Goal: Transaction & Acquisition: Purchase product/service

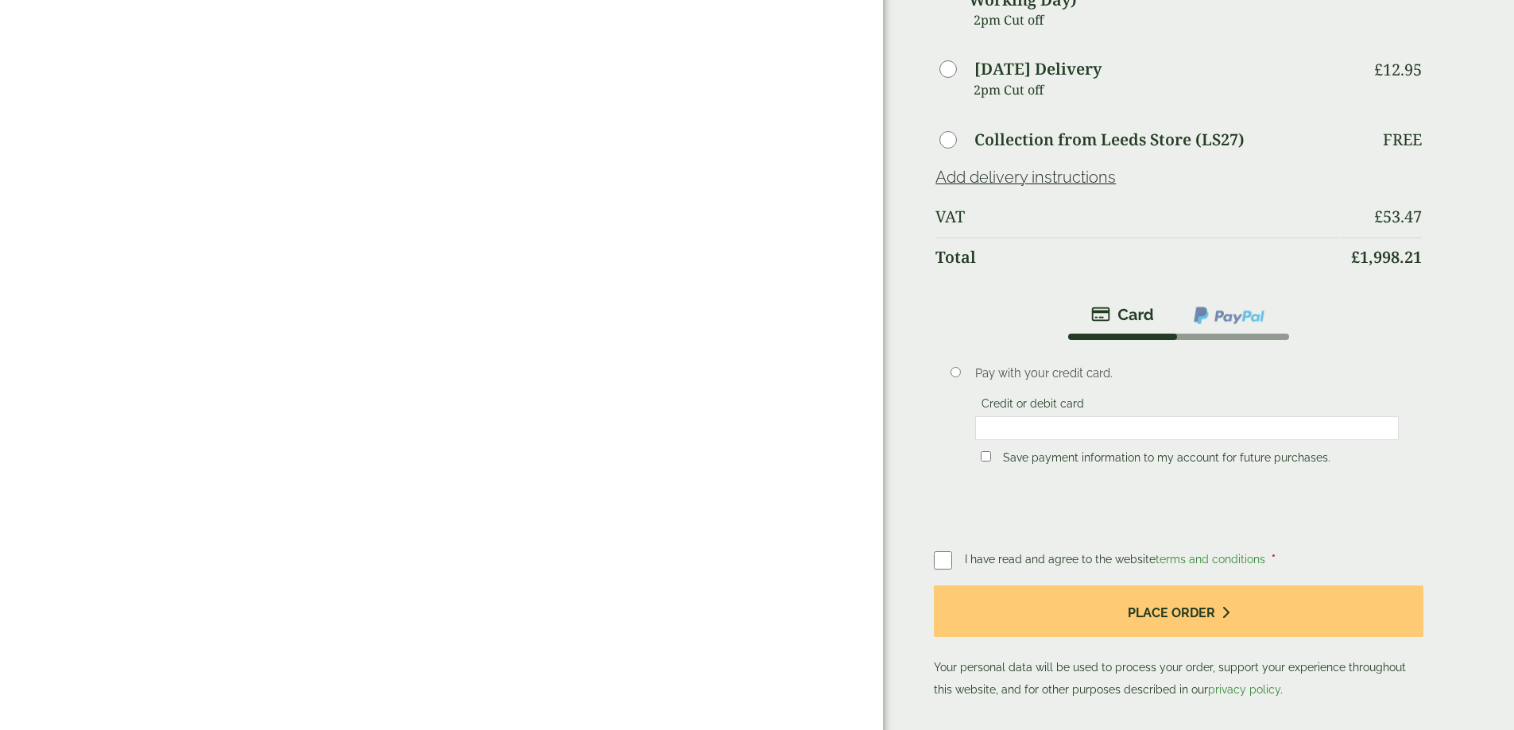
scroll to position [1192, 0]
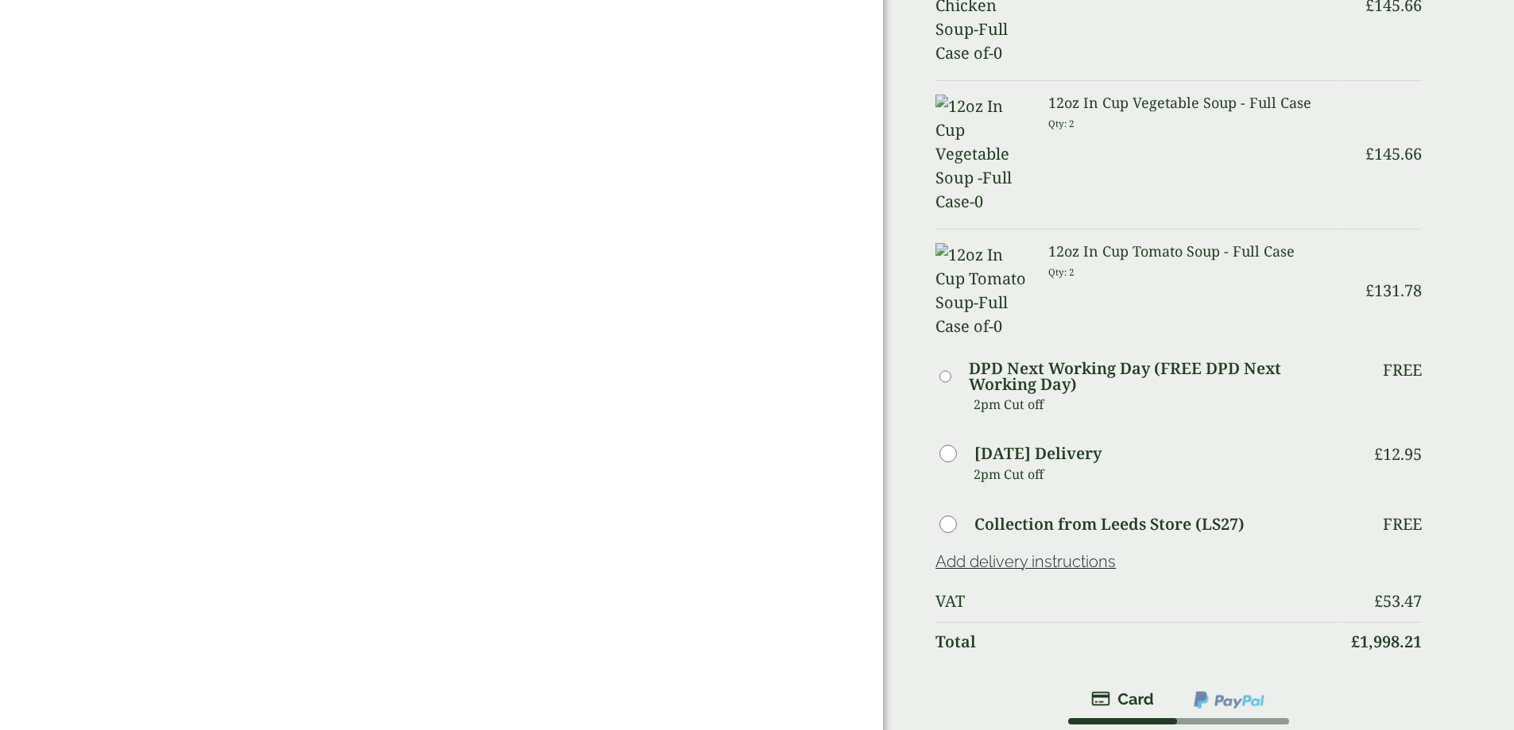
click at [1192, 690] on img at bounding box center [1229, 700] width 74 height 21
